Goal: Information Seeking & Learning: Learn about a topic

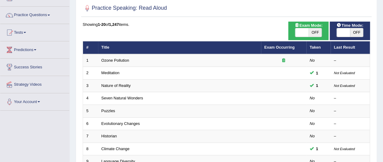
scroll to position [44, 0]
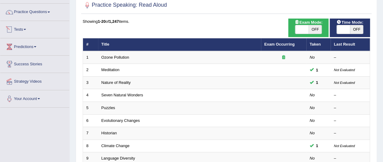
click at [21, 28] on link "Tests" at bounding box center [34, 28] width 69 height 15
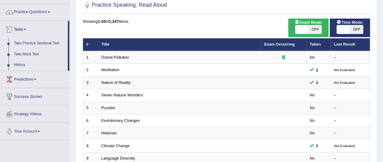
click at [22, 26] on link "Tests" at bounding box center [34, 28] width 68 height 15
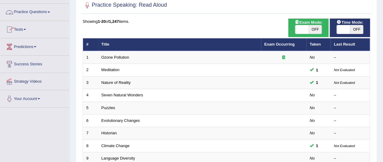
click at [35, 14] on link "Practice Questions" at bounding box center [34, 11] width 69 height 15
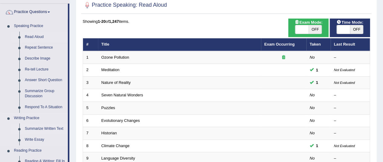
click at [39, 128] on link "Summarize Written Text" at bounding box center [45, 128] width 46 height 11
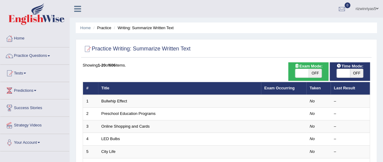
click at [318, 74] on span "OFF" at bounding box center [315, 73] width 13 height 8
checkbox input "true"
click at [346, 74] on span at bounding box center [343, 73] width 13 height 8
checkbox input "true"
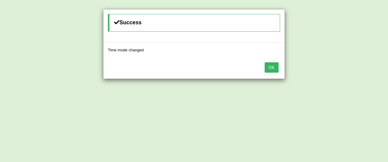
click at [278, 66] on button "OK" at bounding box center [272, 67] width 14 height 10
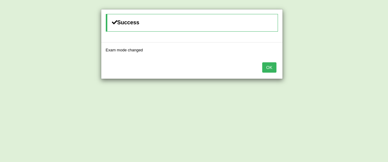
click at [278, 66] on body "Toggle navigation Home Practice Questions Speaking Practice Read Aloud Repeat S…" at bounding box center [194, 81] width 388 height 162
click at [263, 66] on button "OK" at bounding box center [267, 67] width 14 height 10
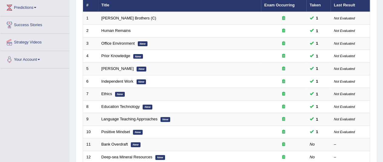
scroll to position [85, 0]
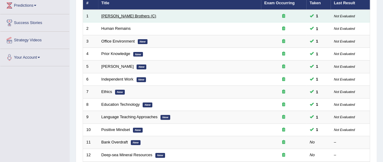
click at [124, 14] on link "[PERSON_NAME] Brothers (C)" at bounding box center [129, 16] width 55 height 5
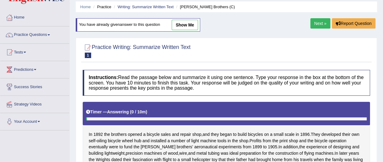
click at [191, 25] on link "show me" at bounding box center [185, 25] width 26 height 10
type textarea "In 1892 the brothers opened a bicycle sales and repair shop, and they began to …"
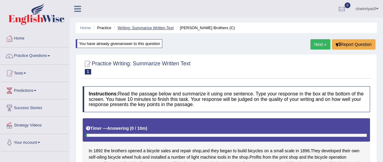
click at [164, 27] on link "Writing: Summarize Written Text" at bounding box center [146, 27] width 56 height 5
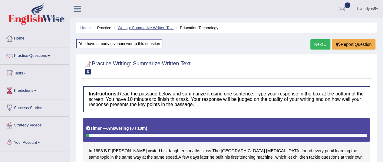
click at [168, 26] on link "Writing: Summarize Written Text" at bounding box center [146, 27] width 56 height 5
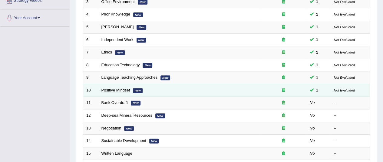
click at [125, 89] on link "Positive Mindset" at bounding box center [116, 90] width 29 height 5
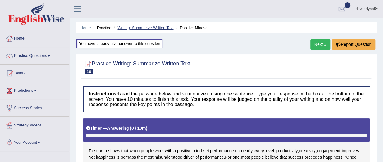
click at [162, 27] on link "Writing: Summarize Written Text" at bounding box center [146, 27] width 56 height 5
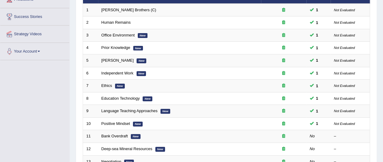
scroll to position [92, 0]
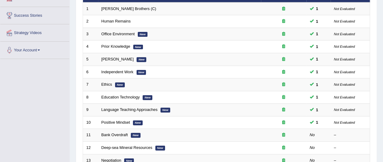
drag, startPoint x: 0, startPoint y: 0, endPoint x: 388, endPoint y: 58, distance: 391.9
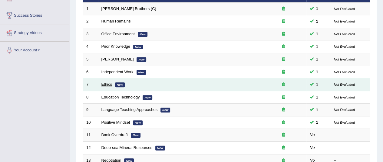
click at [108, 82] on link "Ethics" at bounding box center [107, 84] width 11 height 5
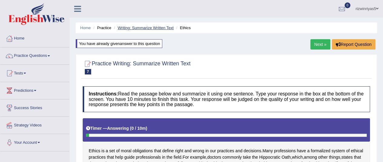
click at [135, 28] on link "Writing: Summarize Written Text" at bounding box center [146, 27] width 56 height 5
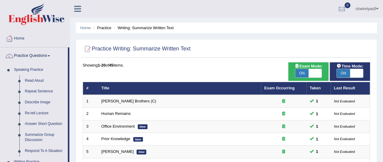
drag, startPoint x: 70, startPoint y: 72, endPoint x: 70, endPoint y: 80, distance: 7.6
drag, startPoint x: 70, startPoint y: 83, endPoint x: 71, endPoint y: 94, distance: 11.0
click at [49, 151] on link "Respond To A Situation" at bounding box center [45, 150] width 46 height 11
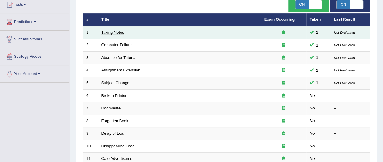
click at [116, 32] on link "Taking Notes" at bounding box center [113, 32] width 23 height 5
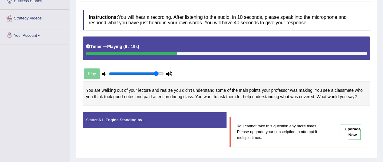
scroll to position [106, 0]
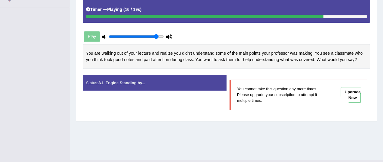
scroll to position [144, 0]
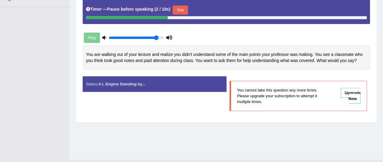
click at [186, 10] on button "Skip" at bounding box center [180, 9] width 15 height 9
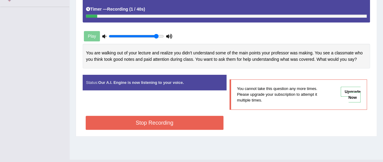
click at [183, 118] on button "Stop Recording" at bounding box center [155, 122] width 138 height 14
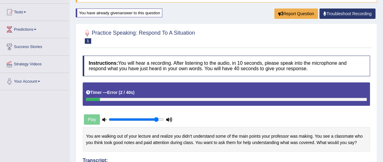
scroll to position [0, 0]
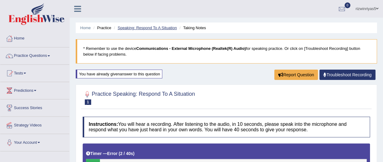
click at [168, 26] on link "Speaking: Respond To A Situation" at bounding box center [147, 27] width 59 height 5
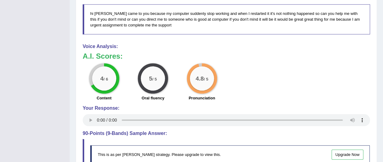
drag, startPoint x: 388, startPoint y: 32, endPoint x: 388, endPoint y: 110, distance: 78.2
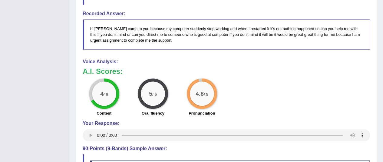
scroll to position [247, 0]
